Goal: Entertainment & Leisure: Browse casually

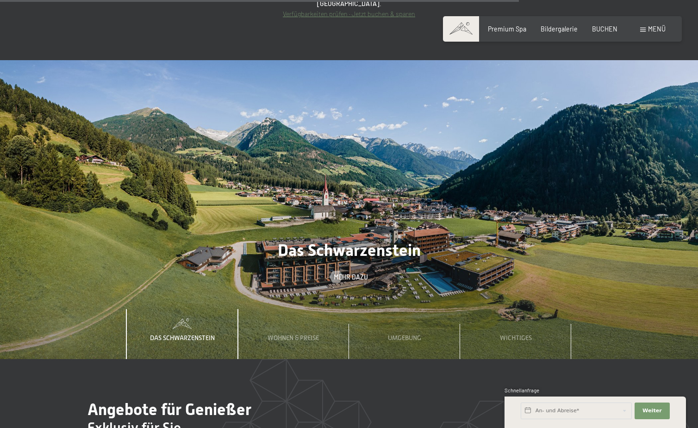
scroll to position [3334, 0]
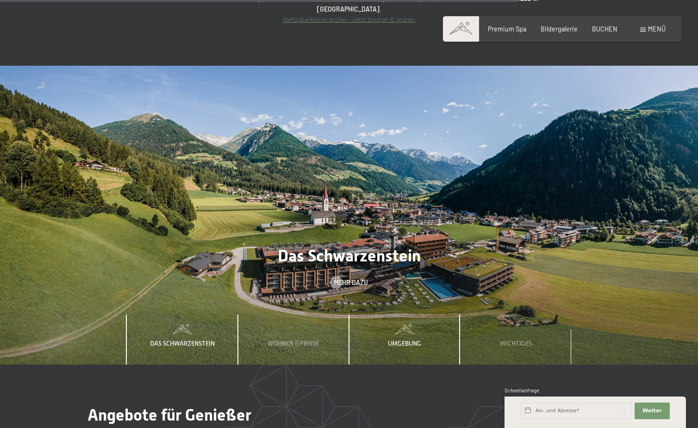
click at [417, 340] on span "Umgebung" at bounding box center [404, 343] width 33 height 7
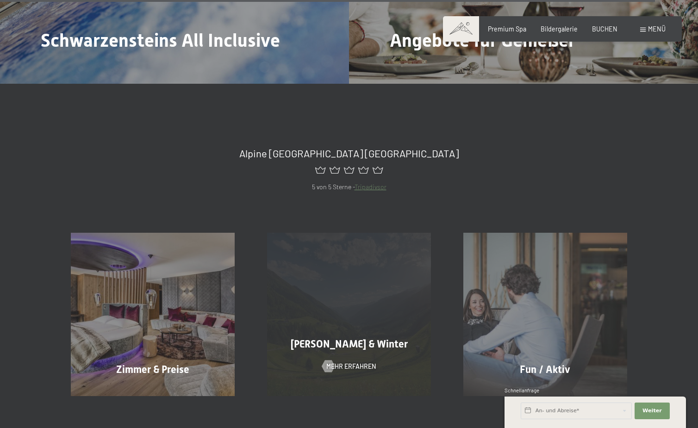
scroll to position [4264, 0]
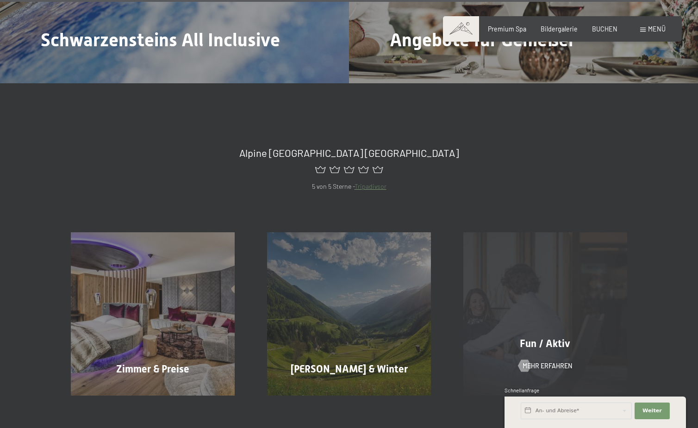
click at [561, 293] on div "Fun / Aktiv Mehr erfahren" at bounding box center [545, 313] width 196 height 163
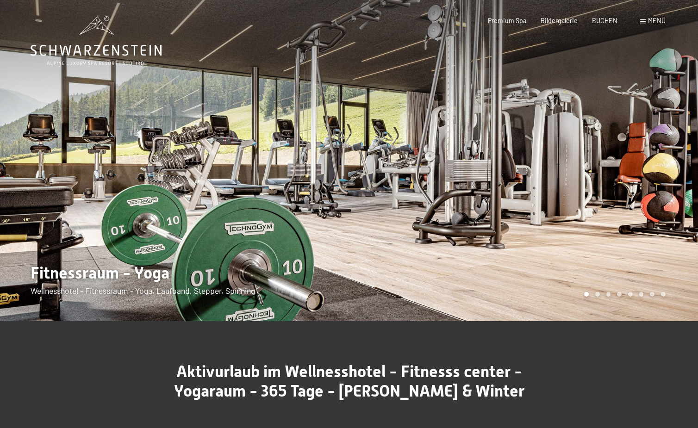
click at [672, 176] on div at bounding box center [523, 160] width 349 height 321
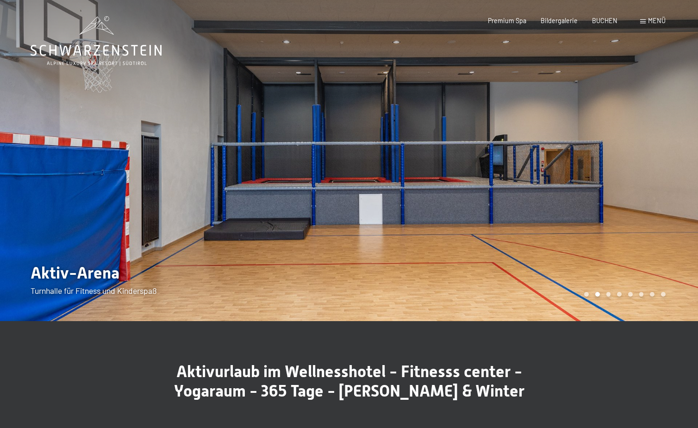
click at [672, 176] on div at bounding box center [523, 160] width 349 height 321
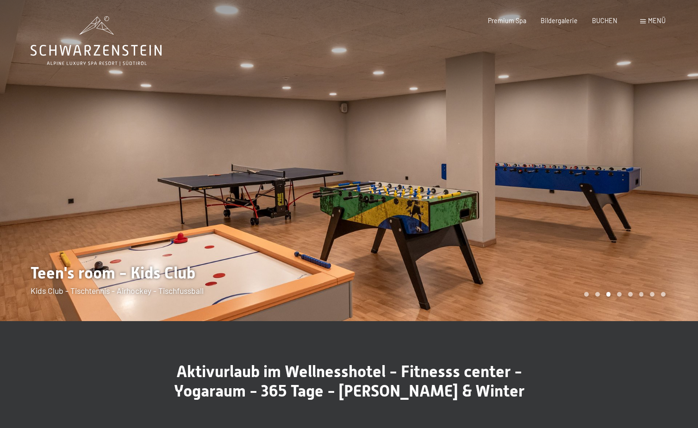
click at [672, 176] on div at bounding box center [523, 160] width 349 height 321
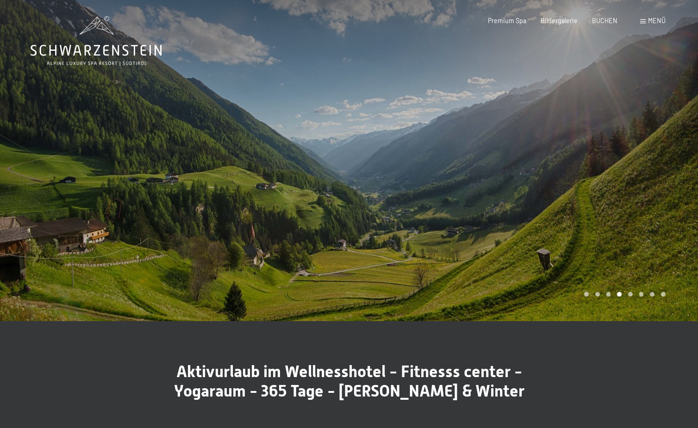
click at [672, 176] on div at bounding box center [523, 160] width 349 height 321
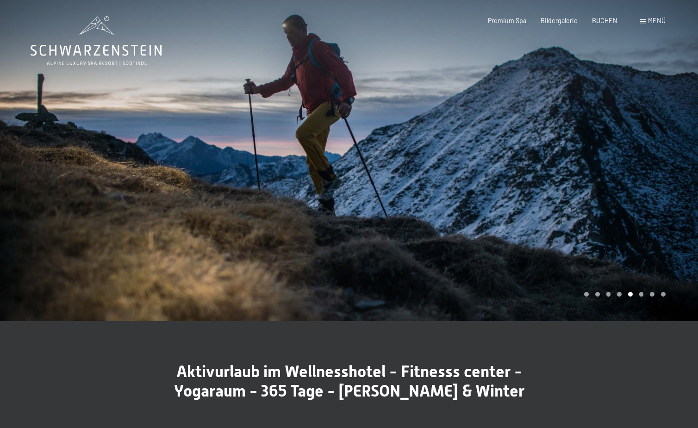
click at [672, 176] on div at bounding box center [523, 160] width 349 height 321
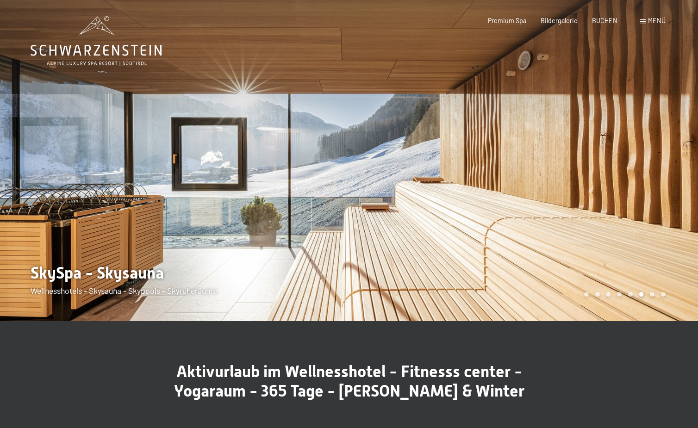
click at [672, 176] on div at bounding box center [523, 160] width 349 height 321
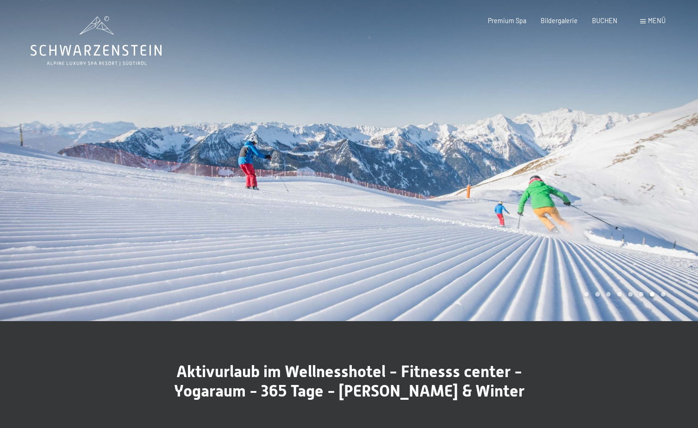
click at [672, 176] on div at bounding box center [523, 160] width 349 height 321
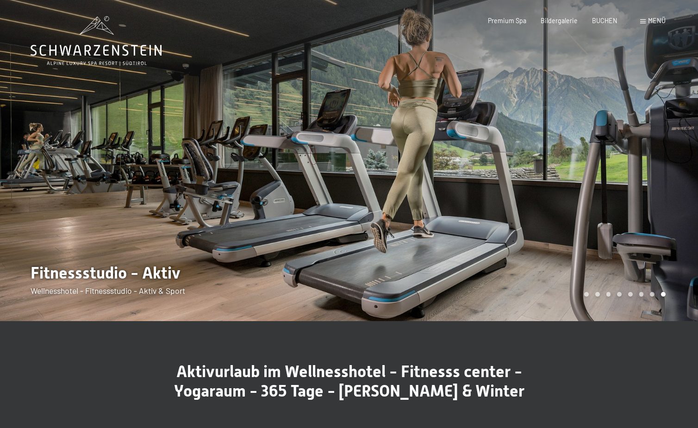
click at [672, 176] on div at bounding box center [523, 160] width 349 height 321
